Goal: Book appointment/travel/reservation

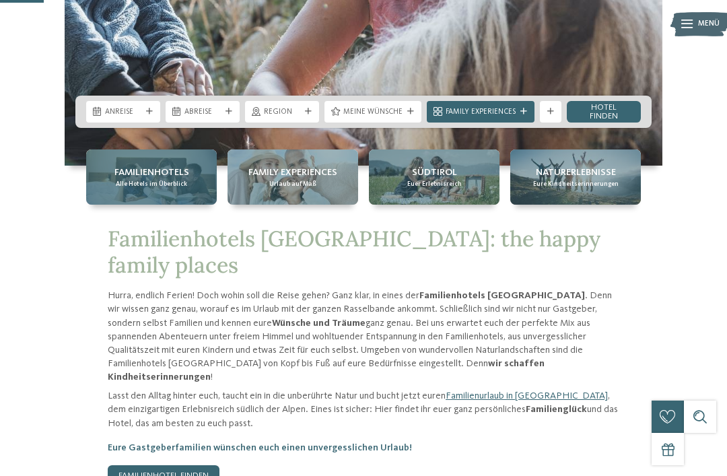
click at [175, 188] on span "Alle Hotels im Überblick" at bounding box center [151, 184] width 71 height 9
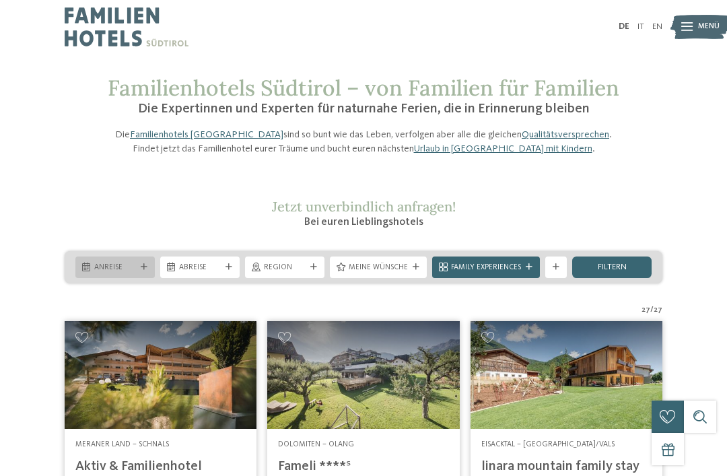
click at [145, 278] on div "Anreise" at bounding box center [114, 267] width 79 height 22
click at [275, 101] on h1 "Familienhotels Südtirol – von Familien für Familien" at bounding box center [364, 88] width 512 height 26
click at [145, 278] on div "Anreise" at bounding box center [114, 267] width 79 height 22
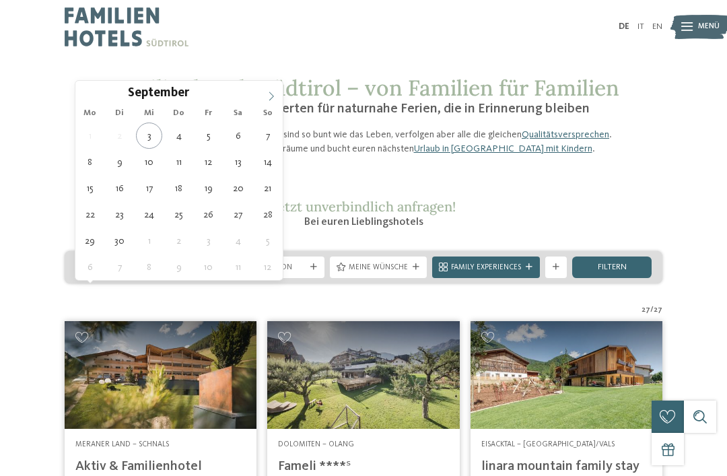
click at [266, 102] on span at bounding box center [271, 92] width 23 height 23
click at [268, 100] on icon at bounding box center [271, 96] width 9 height 9
click at [271, 98] on icon at bounding box center [271, 96] width 9 height 9
click at [271, 102] on span at bounding box center [271, 92] width 23 height 23
type input "****"
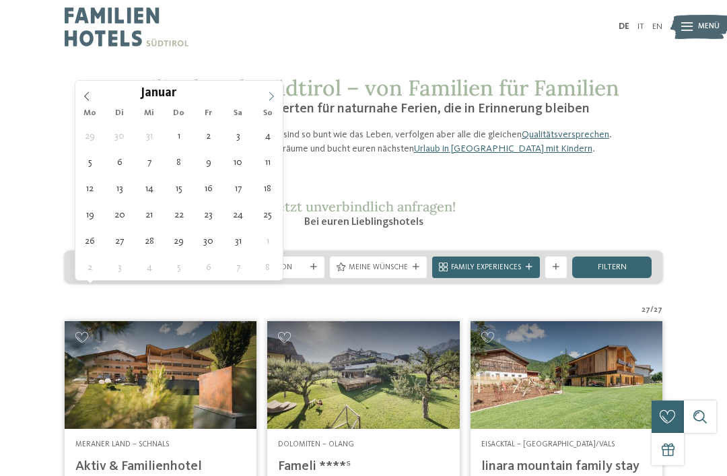
click at [271, 102] on span at bounding box center [271, 92] width 23 height 23
click at [269, 102] on span at bounding box center [271, 92] width 23 height 23
click at [271, 102] on span at bounding box center [271, 92] width 23 height 23
click at [267, 103] on span at bounding box center [271, 92] width 23 height 23
click at [259, 102] on div "Mai ****" at bounding box center [178, 92] width 207 height 23
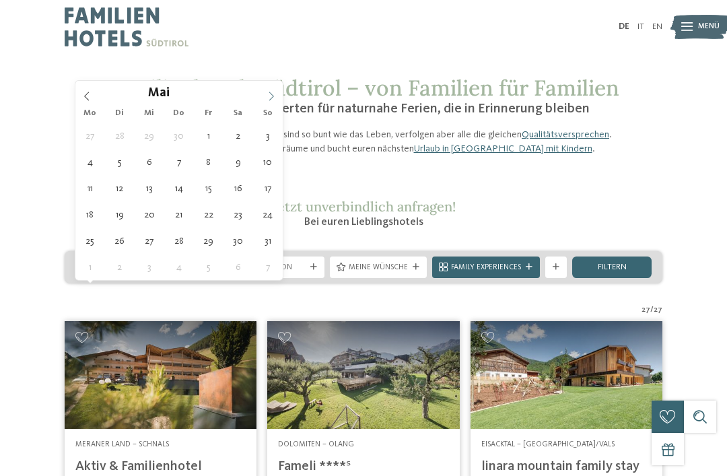
click at [268, 102] on span at bounding box center [271, 92] width 23 height 23
click at [271, 102] on span at bounding box center [271, 92] width 23 height 23
type div "11.07.2026"
type input "****"
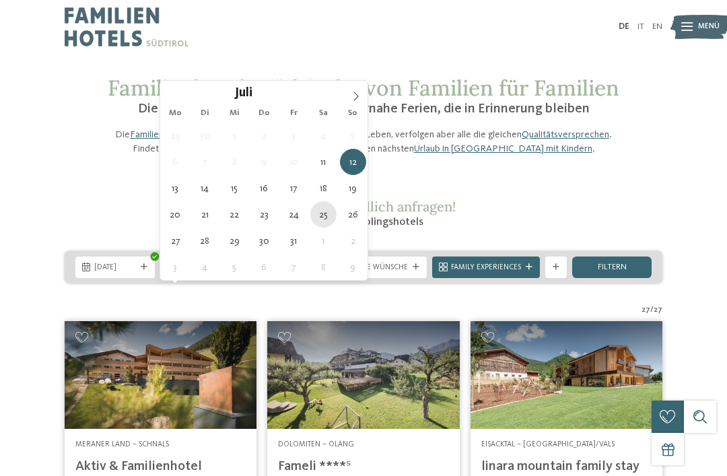
type div "25.07.2026"
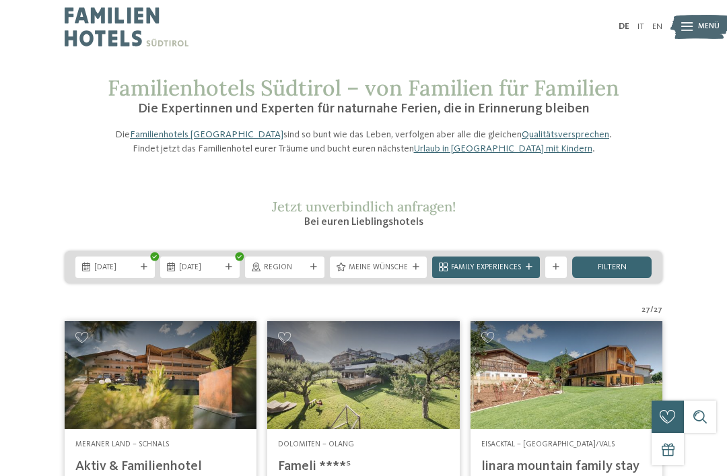
click at [307, 283] on div "11.07.2026 25.07.2026" at bounding box center [364, 267] width 598 height 32
click at [316, 278] on div "Region" at bounding box center [284, 267] width 79 height 22
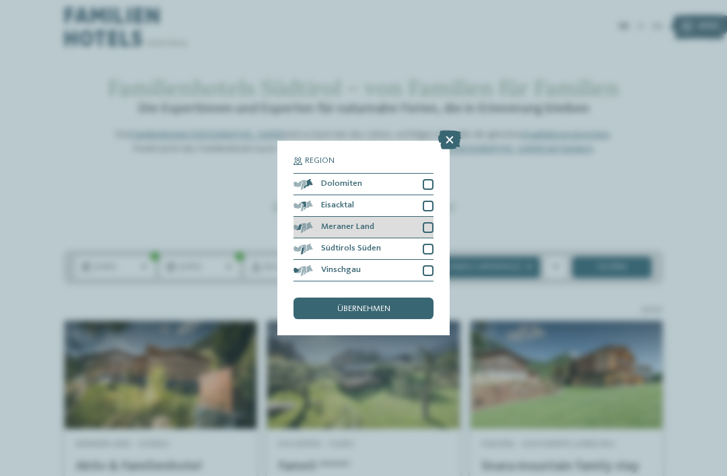
click at [423, 222] on div at bounding box center [428, 227] width 11 height 11
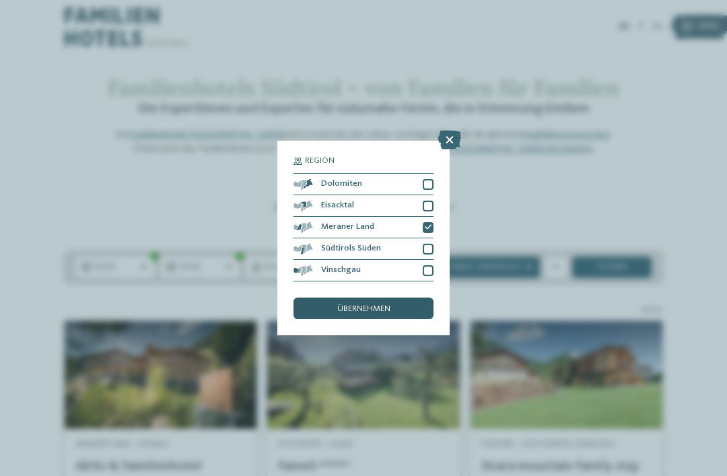
click at [411, 298] on div "übernehmen" at bounding box center [364, 309] width 140 height 22
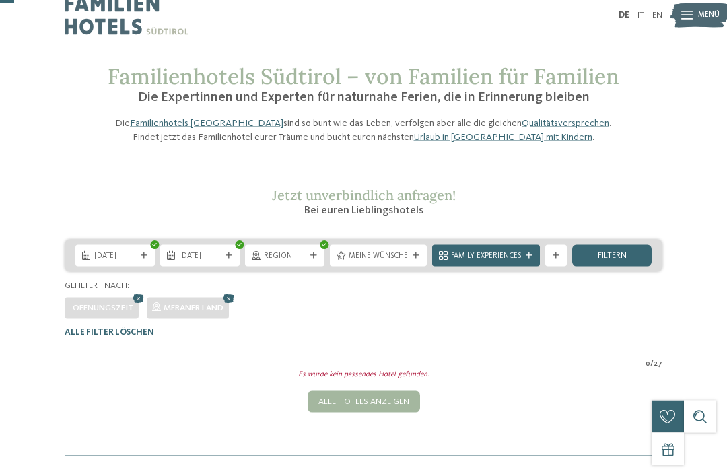
scroll to position [11, 0]
